Goal: Information Seeking & Learning: Understand process/instructions

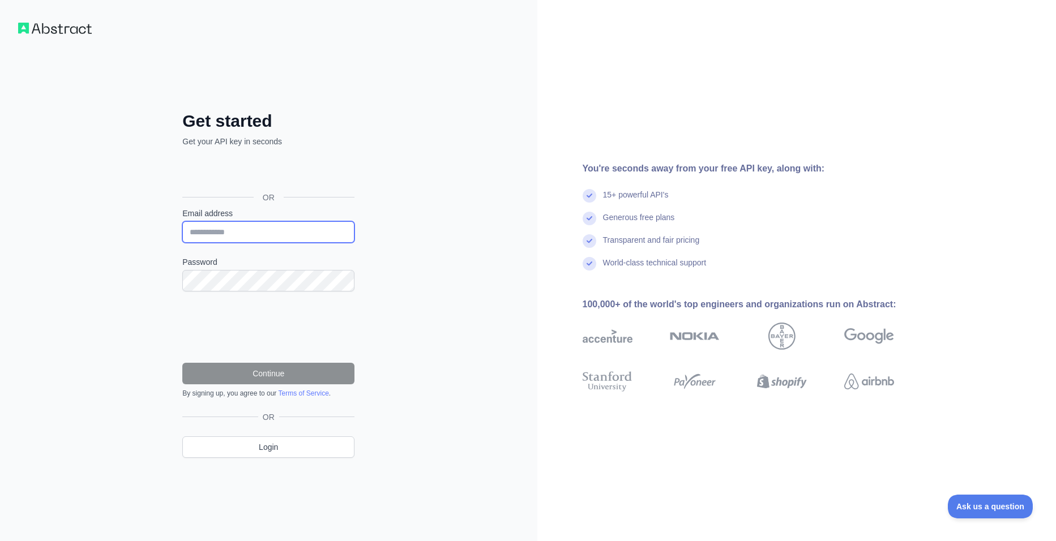
click at [226, 233] on input "Email address" at bounding box center [268, 232] width 172 height 22
type input "**********"
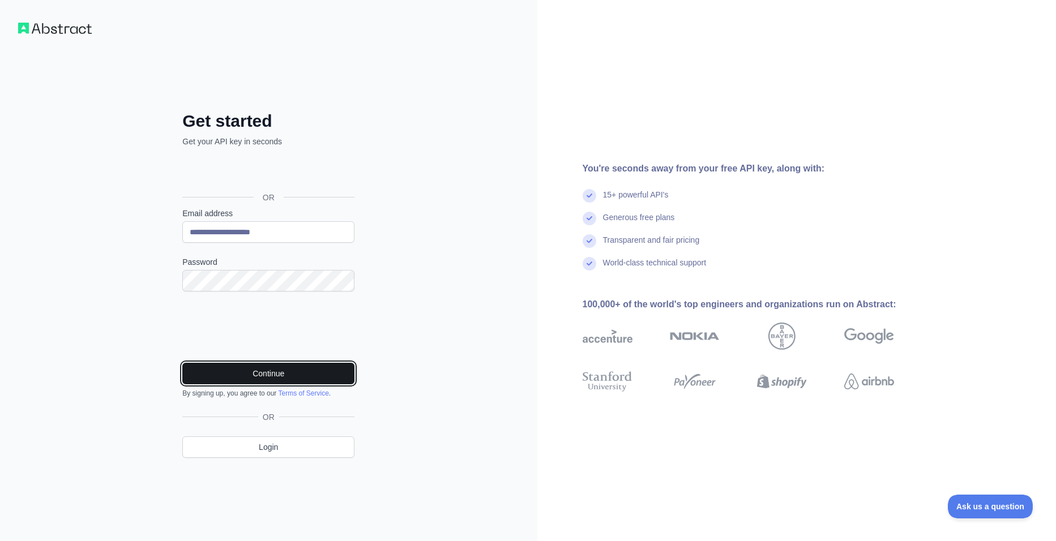
click at [270, 375] on button "Continue" at bounding box center [268, 374] width 172 height 22
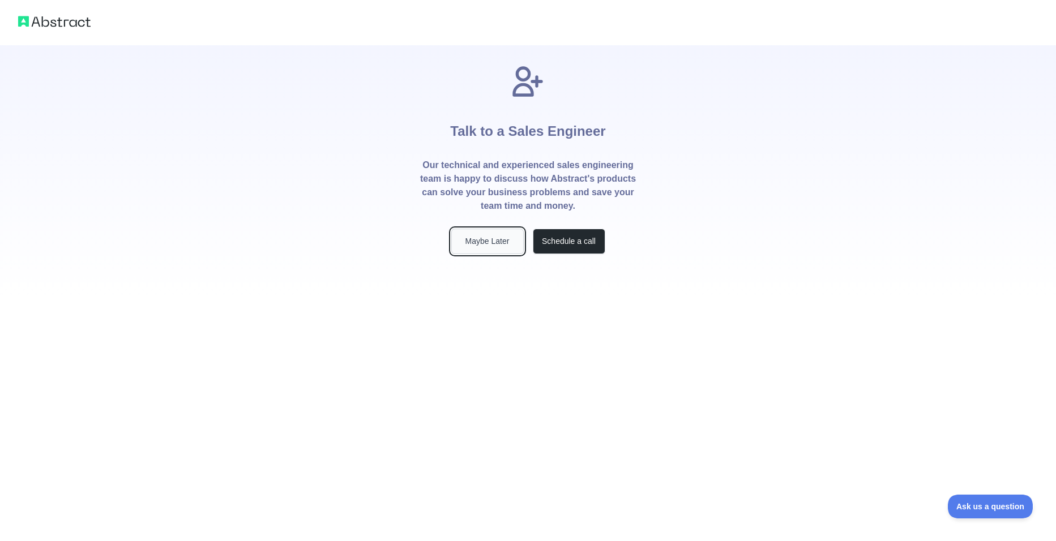
click at [483, 243] on button "Maybe Later" at bounding box center [487, 241] width 72 height 25
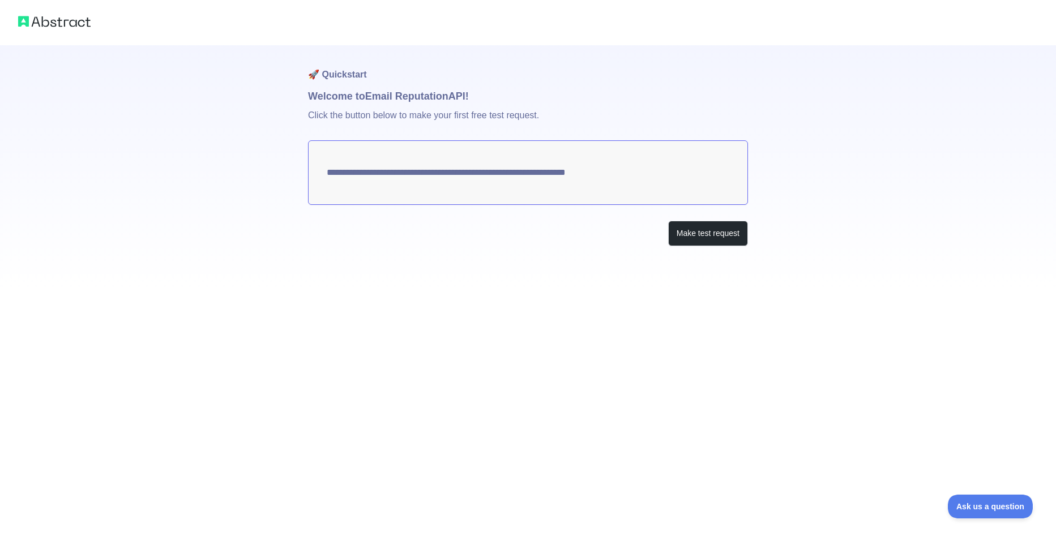
drag, startPoint x: 645, startPoint y: 176, endPoint x: 399, endPoint y: 277, distance: 266.9
click at [347, 202] on textarea "**********" at bounding box center [528, 172] width 440 height 65
click at [694, 237] on button "Make test request" at bounding box center [708, 233] width 80 height 25
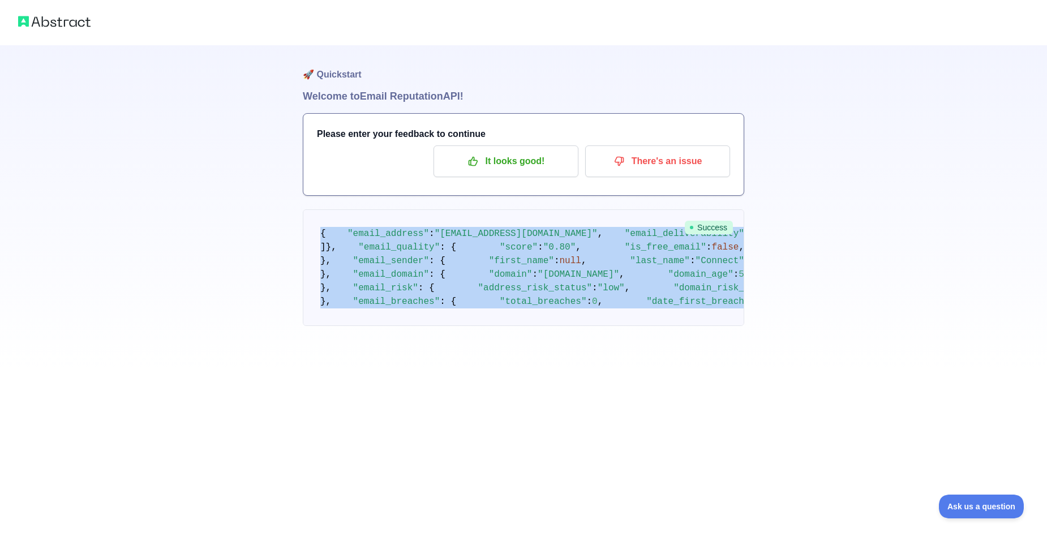
scroll to position [496, 0]
drag, startPoint x: 319, startPoint y: 232, endPoint x: 378, endPoint y: 480, distance: 254.9
click at [378, 326] on pre "{ "email_address" : "connect@envitrans.com" , "email_deliverability" : { "statu…" at bounding box center [524, 267] width 442 height 117
copy code "{ "email_address" : "connect@envitrans.com" , "email_deliverability" : { "statu…"
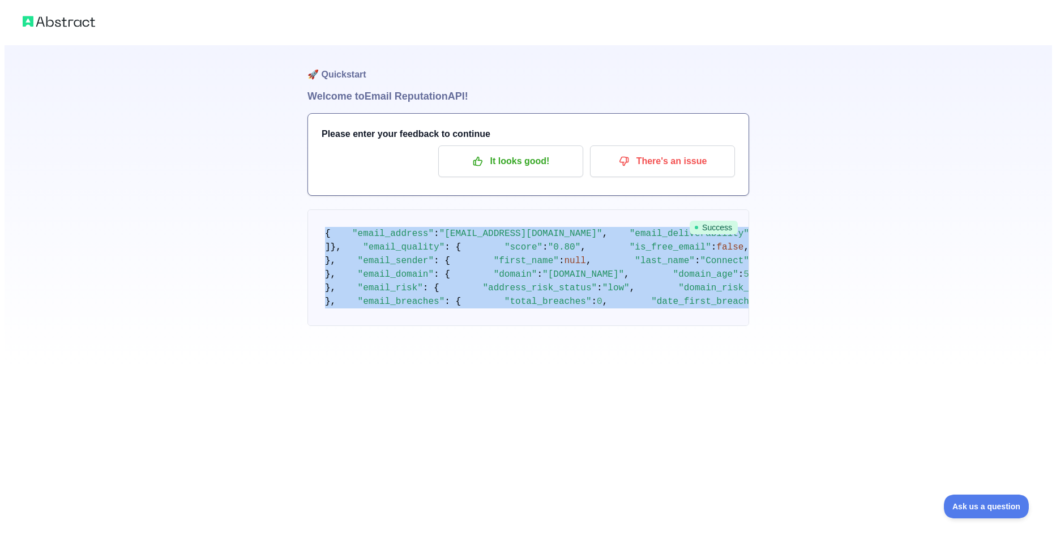
scroll to position [0, 0]
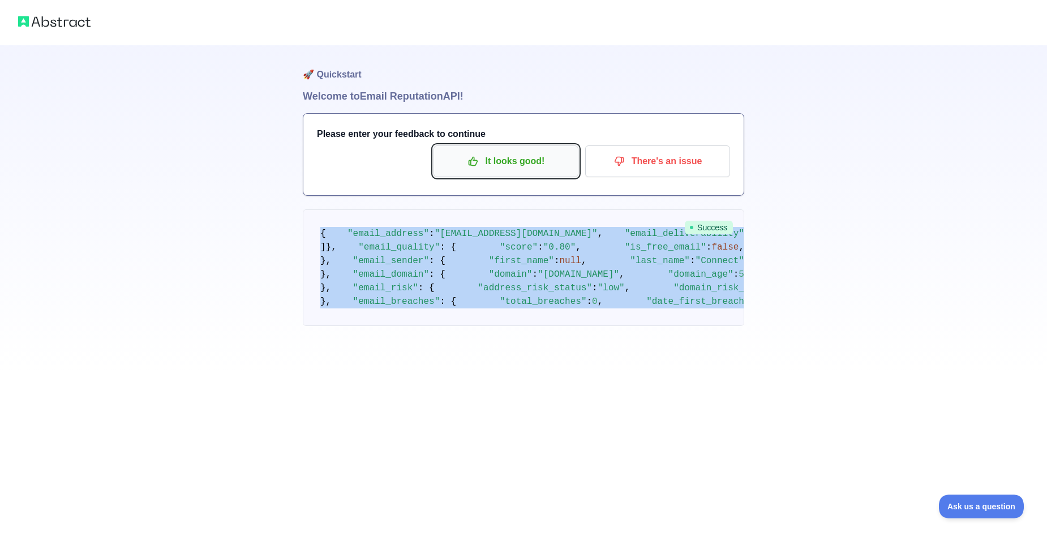
click at [501, 165] on p "It looks good!" at bounding box center [506, 161] width 128 height 19
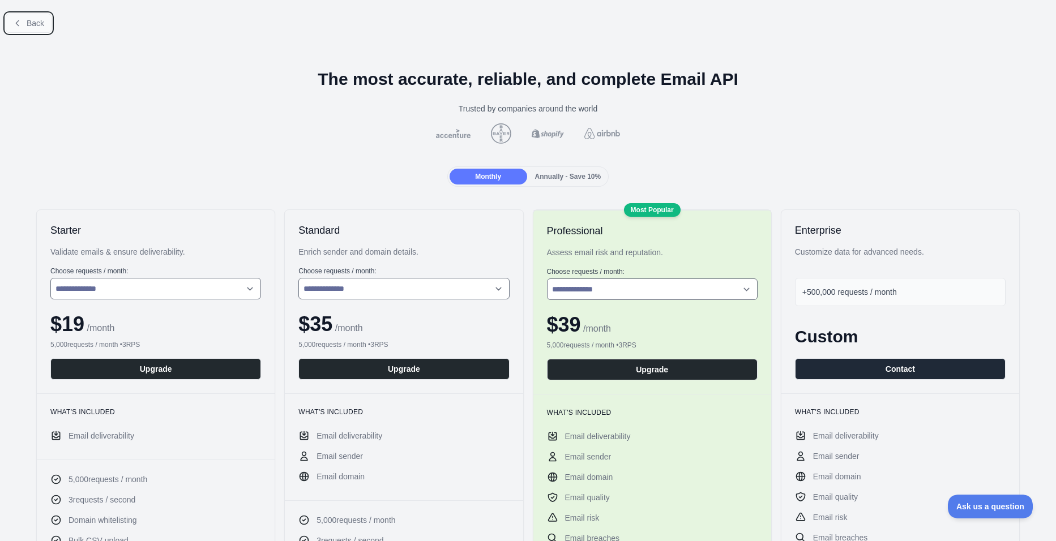
click at [29, 20] on span "Back" at bounding box center [36, 23] width 18 height 9
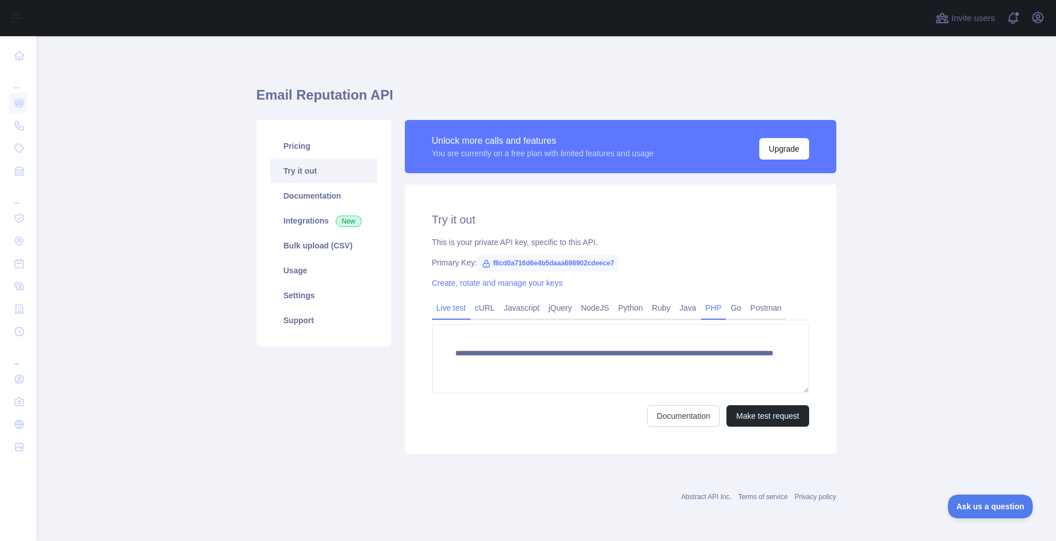
click at [711, 312] on link "PHP" at bounding box center [713, 308] width 25 height 18
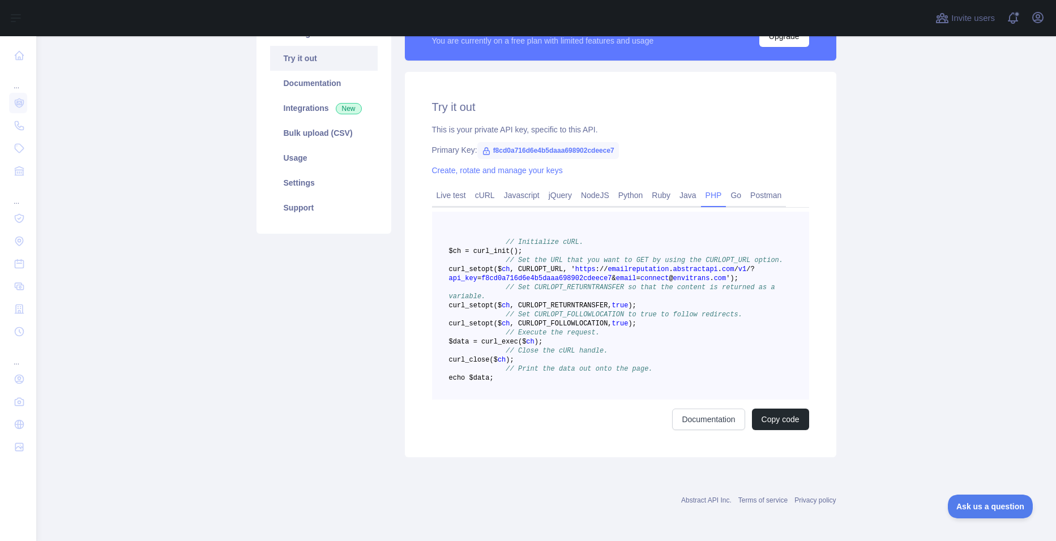
scroll to position [167, 0]
drag, startPoint x: 551, startPoint y: 370, endPoint x: 430, endPoint y: 182, distance: 223.2
click at [432, 212] on pre "// Initialize cURL. $ch = curl _init() ; // Set the URL that you want to GET by…" at bounding box center [620, 306] width 377 height 188
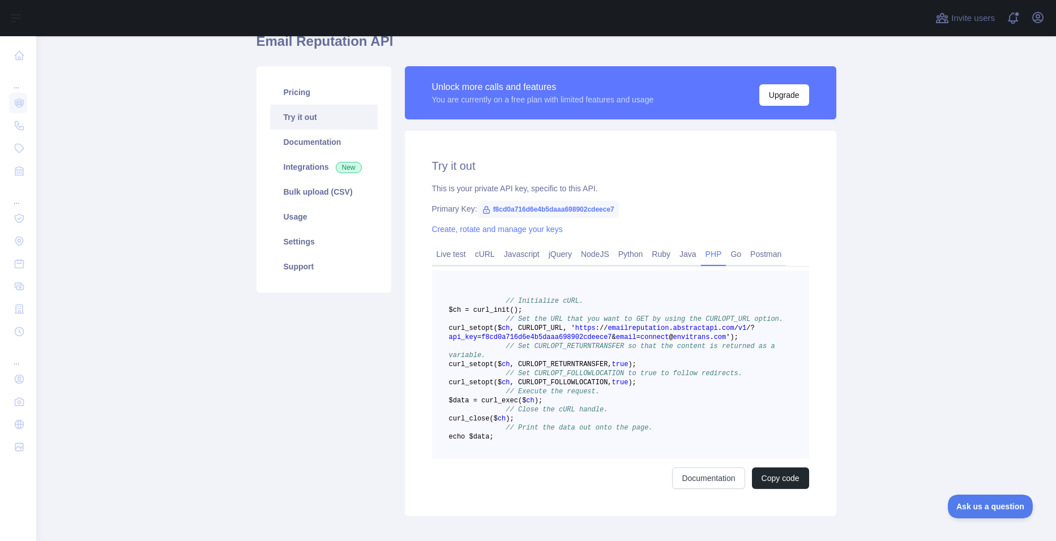
scroll to position [0, 0]
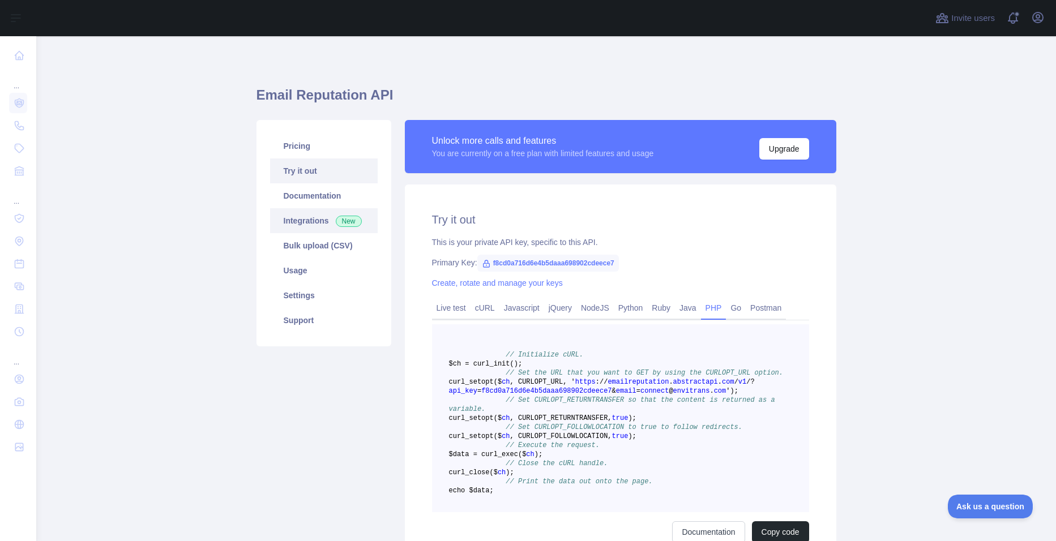
click at [311, 224] on link "Integrations New" at bounding box center [324, 220] width 108 height 25
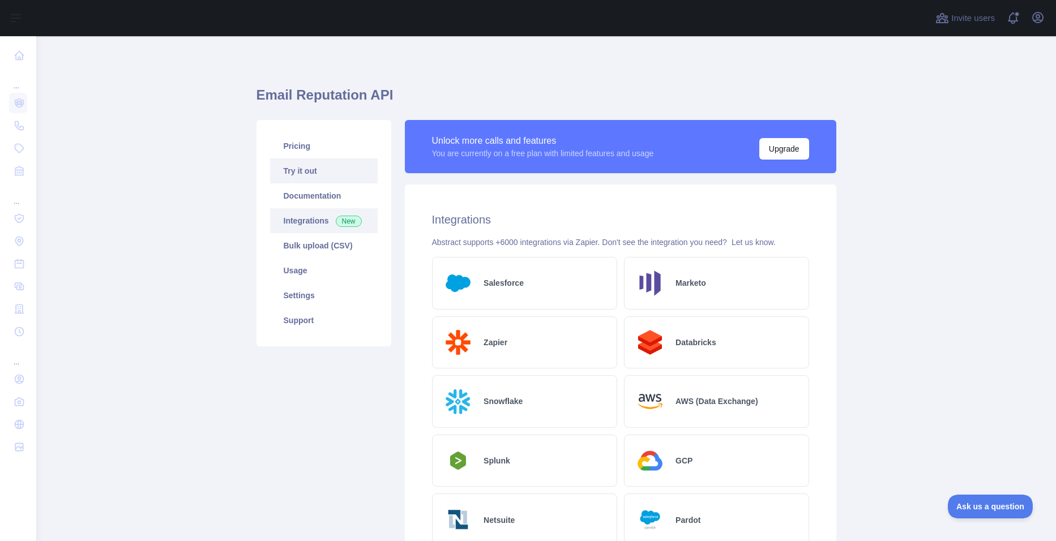
click at [294, 170] on link "Try it out" at bounding box center [324, 171] width 108 height 25
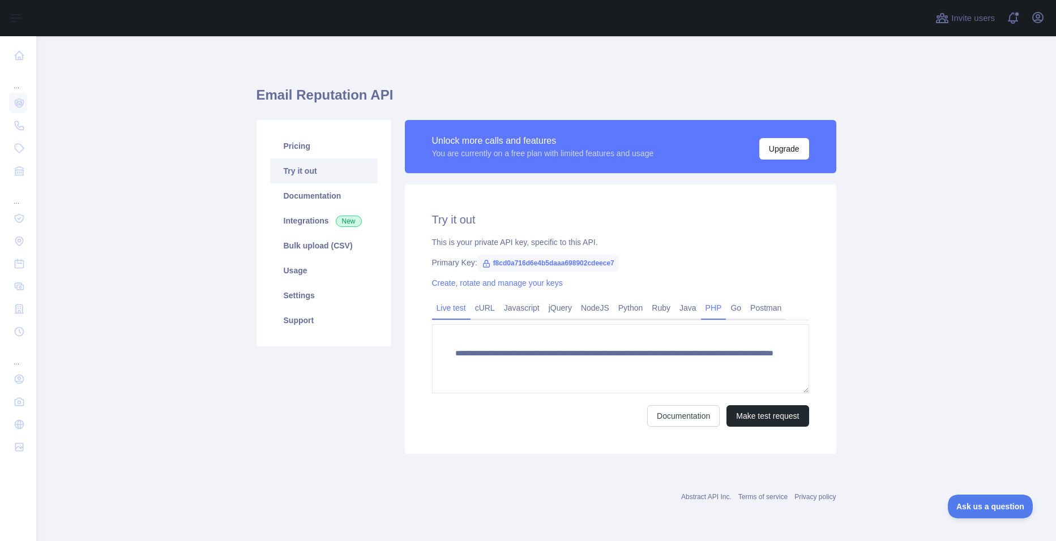
click at [709, 310] on link "PHP" at bounding box center [713, 308] width 25 height 18
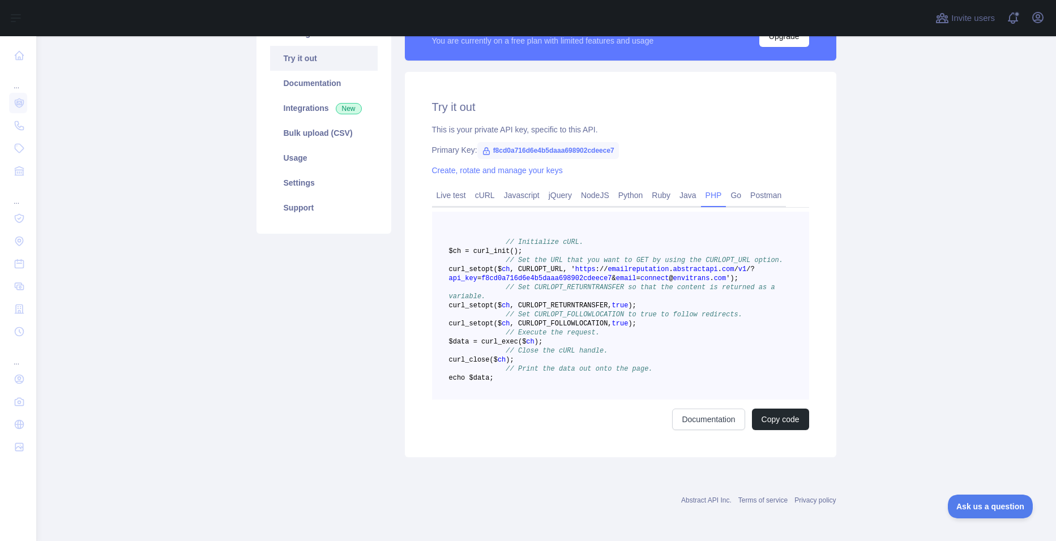
scroll to position [167, 0]
drag, startPoint x: 555, startPoint y: 373, endPoint x: 425, endPoint y: 184, distance: 229.9
click at [425, 184] on div "Try it out This is your private API key, specific to this API. Primary Key: f8c…" at bounding box center [620, 265] width 431 height 386
copy code "// Initialize cURL. $ch = curl _init() ; // Set the URL that you want to GET by…"
drag, startPoint x: 485, startPoint y: 96, endPoint x: 614, endPoint y: 100, distance: 129.7
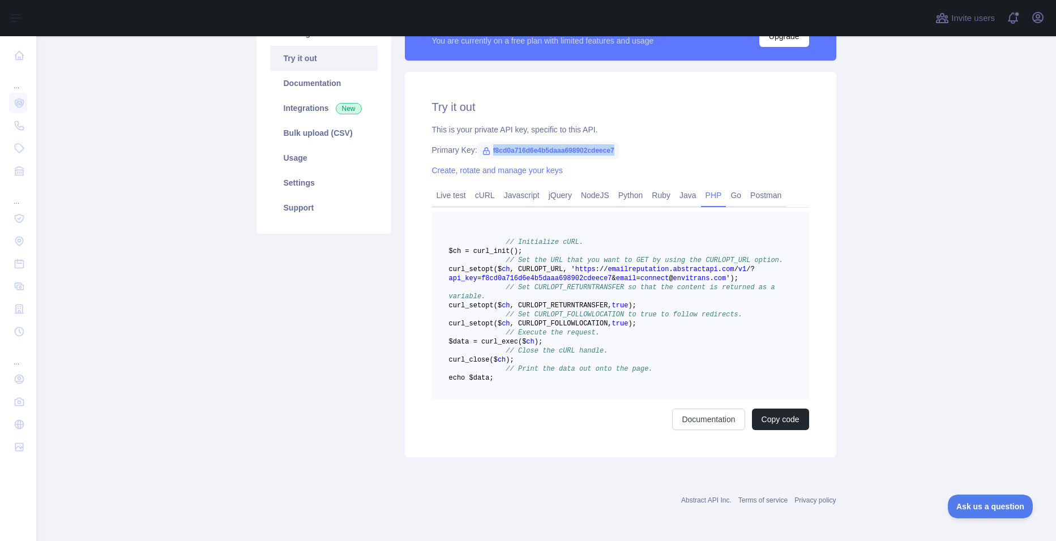
click at [614, 144] on div "Primary Key: f8cd0a716d6e4b5daaa698902cdeece7" at bounding box center [620, 149] width 377 height 11
copy span "f8cd0a716d6e4b5daaa698902cdeece7"
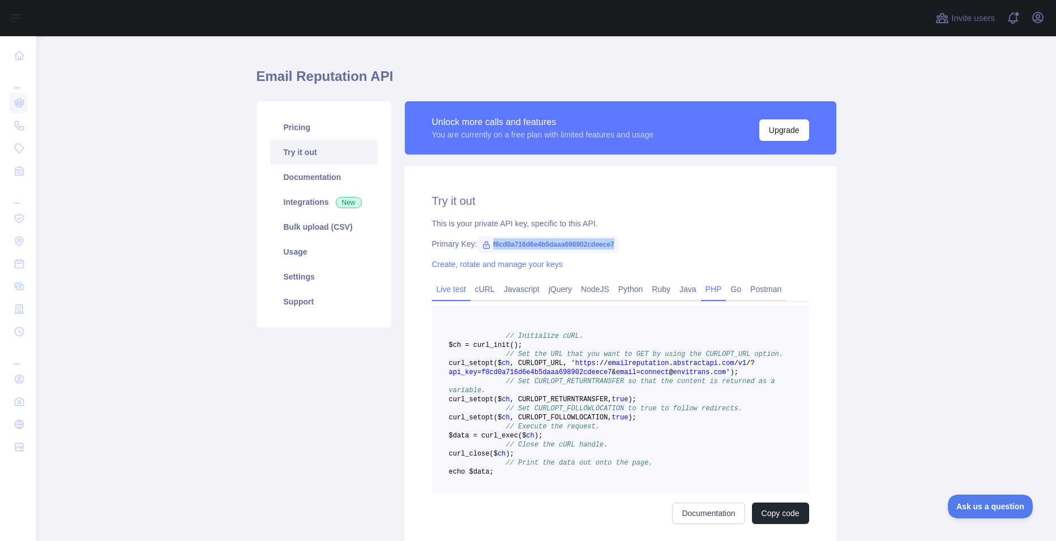
scroll to position [0, 0]
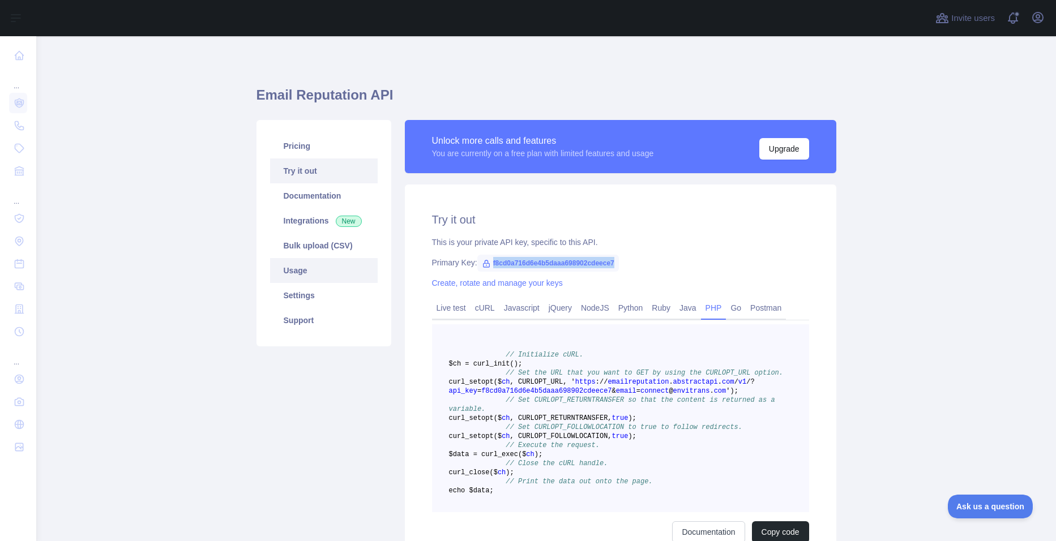
click at [294, 270] on link "Usage" at bounding box center [324, 270] width 108 height 25
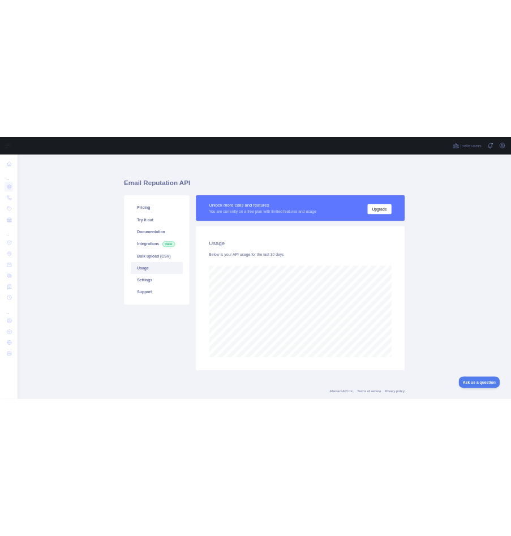
scroll to position [505, 1011]
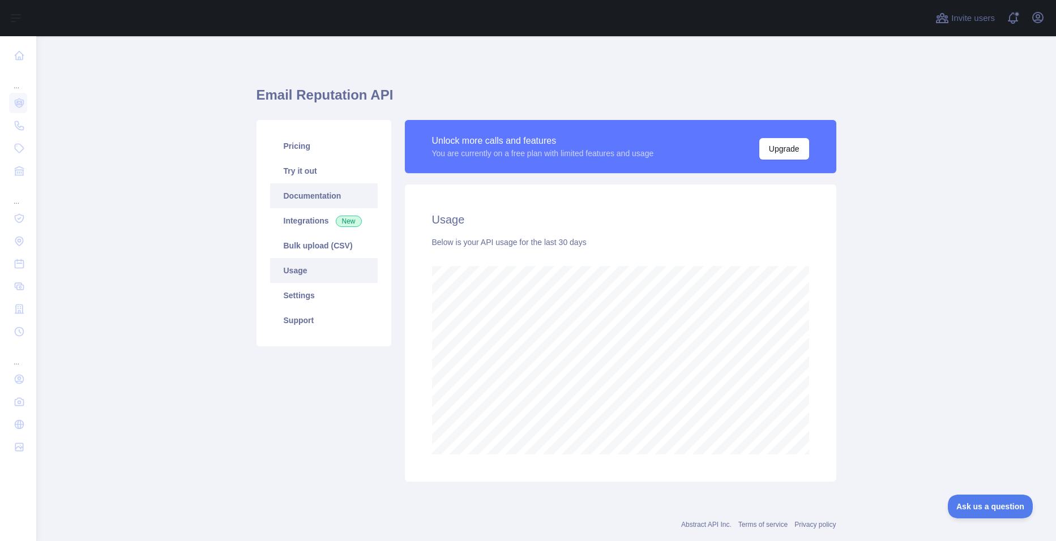
click at [305, 191] on link "Documentation" at bounding box center [324, 195] width 108 height 25
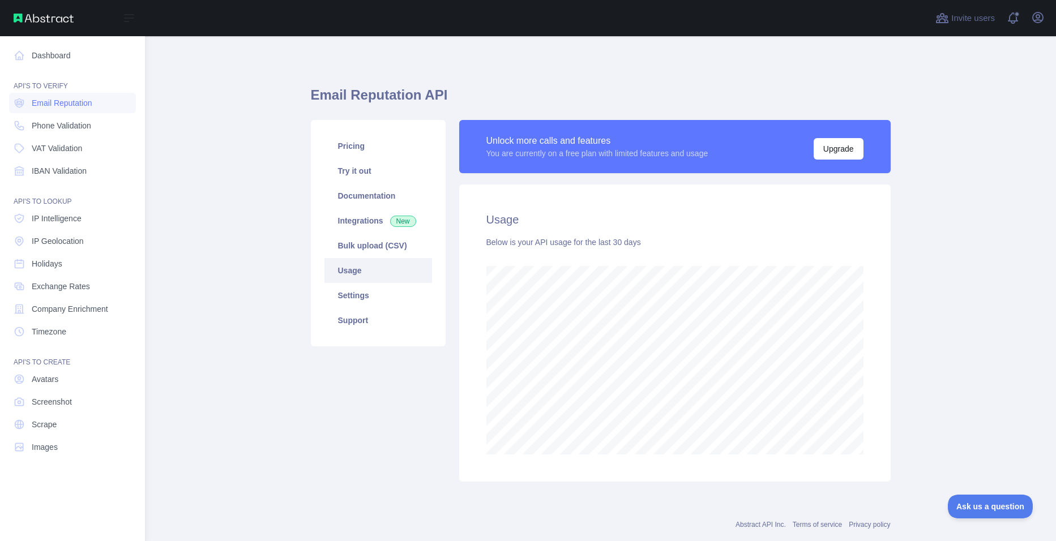
scroll to position [505, 1011]
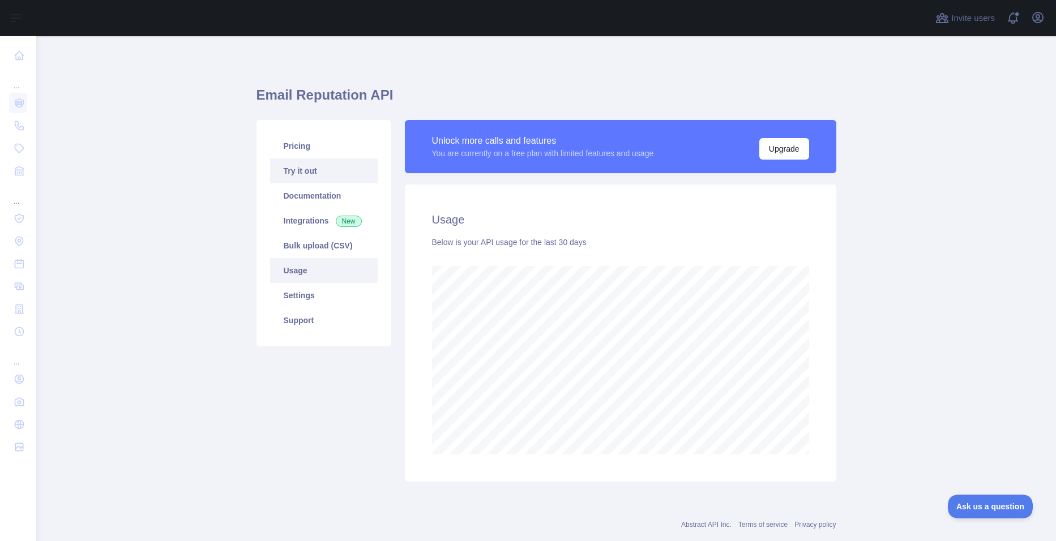
click at [307, 173] on link "Try it out" at bounding box center [324, 171] width 108 height 25
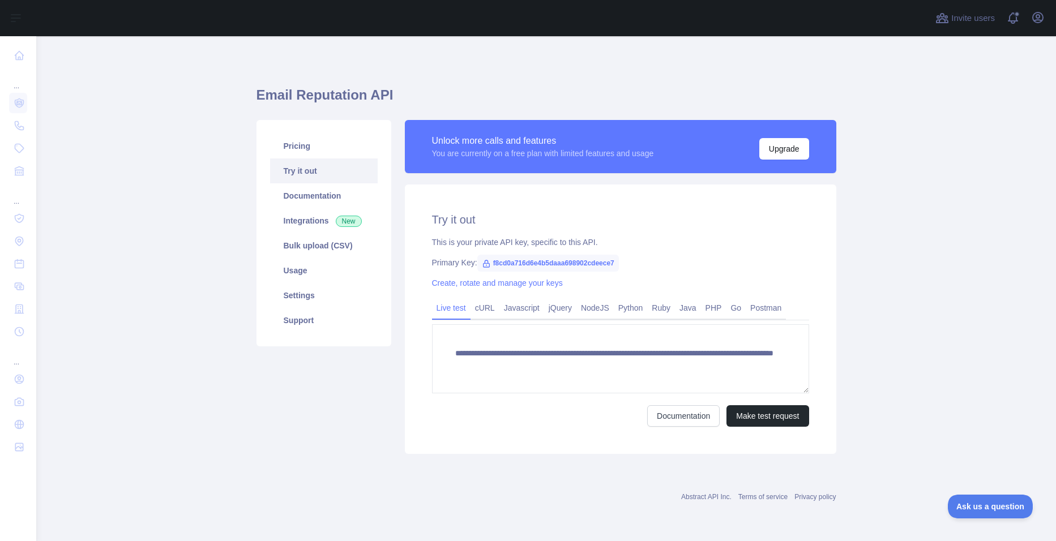
click at [588, 394] on form "**********" at bounding box center [620, 375] width 377 height 102
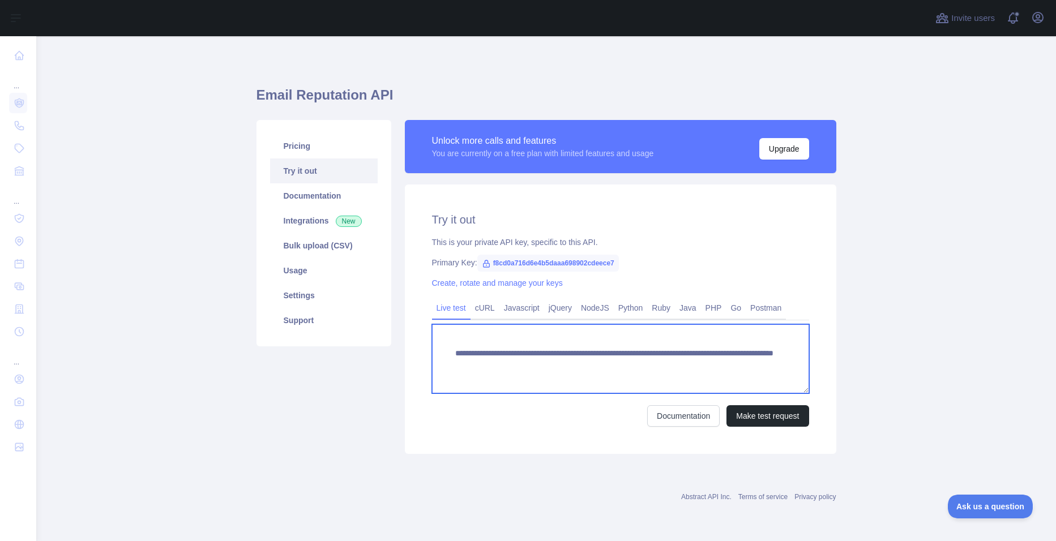
drag, startPoint x: 455, startPoint y: 352, endPoint x: 593, endPoint y: 352, distance: 138.2
click at [593, 352] on textarea "**********" at bounding box center [620, 358] width 377 height 69
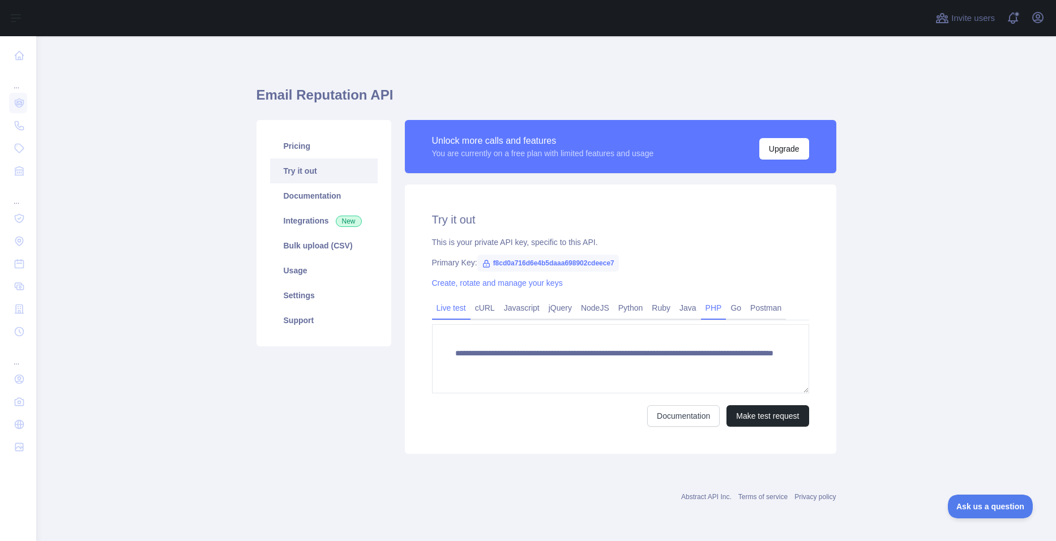
click at [711, 307] on link "PHP" at bounding box center [713, 308] width 25 height 18
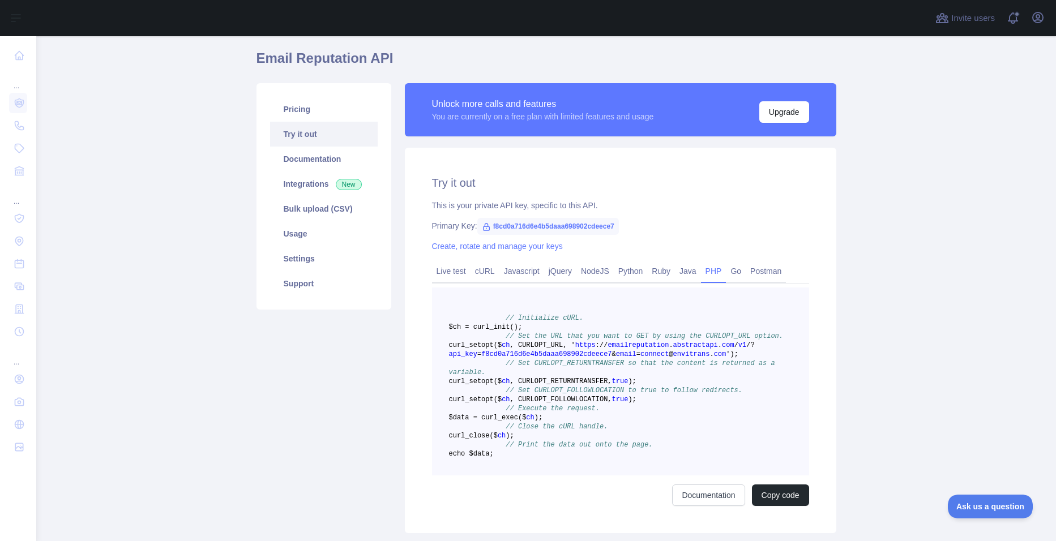
scroll to position [57, 0]
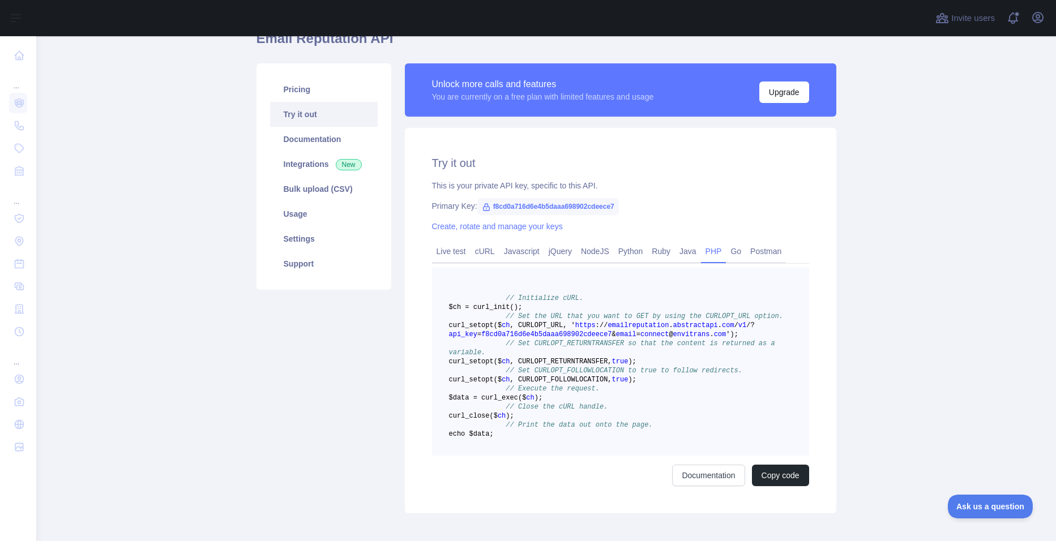
drag, startPoint x: 497, startPoint y: 336, endPoint x: 513, endPoint y: 336, distance: 15.9
click at [513, 336] on span "curl _setopt($ ch , CURLOPT_URL, ' https : / / emailreputation . abstractapi . …" at bounding box center [602, 330] width 306 height 17
copy span "curl"
click at [306, 221] on link "Usage" at bounding box center [324, 214] width 108 height 25
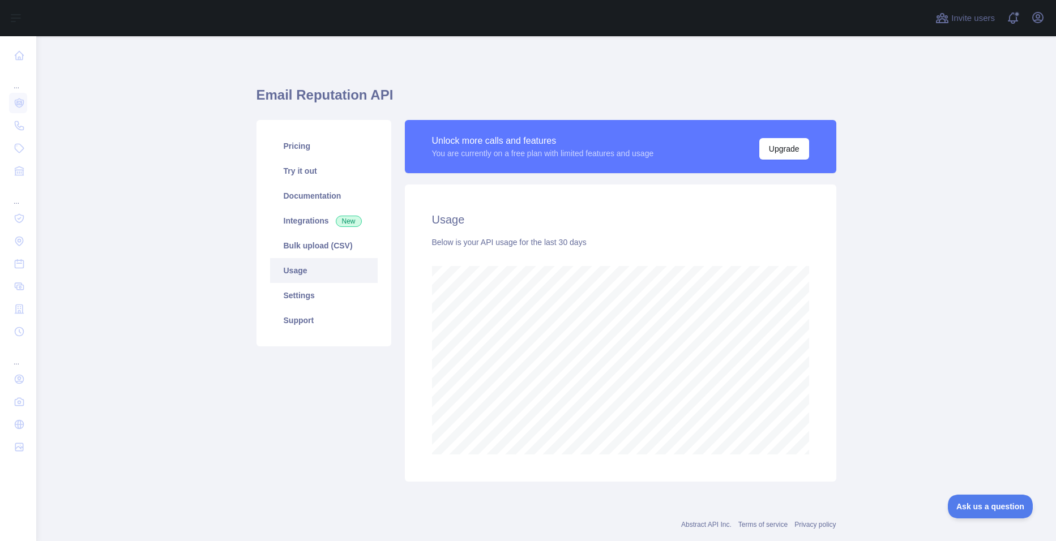
scroll to position [505, 1011]
click at [289, 272] on link "Usage" at bounding box center [324, 270] width 108 height 25
click at [294, 248] on link "Bulk upload (CSV)" at bounding box center [324, 245] width 108 height 25
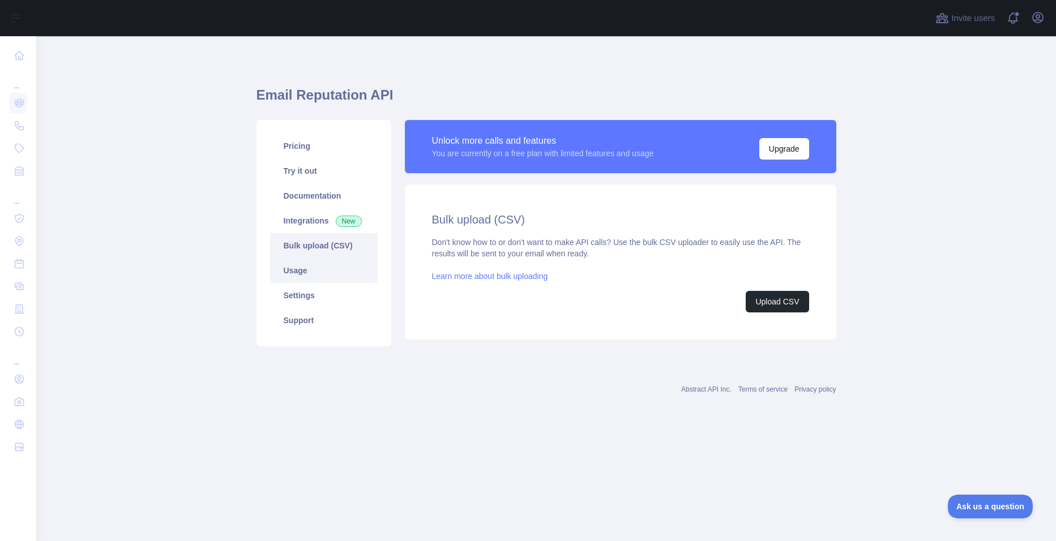
click at [297, 267] on link "Usage" at bounding box center [324, 270] width 108 height 25
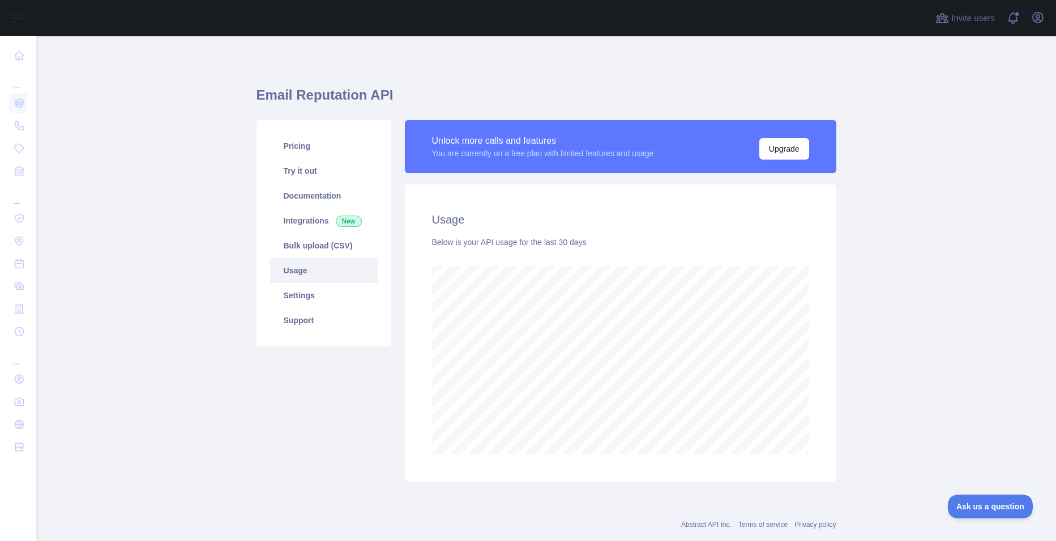
scroll to position [505, 1011]
